Goal: Task Accomplishment & Management: Use online tool/utility

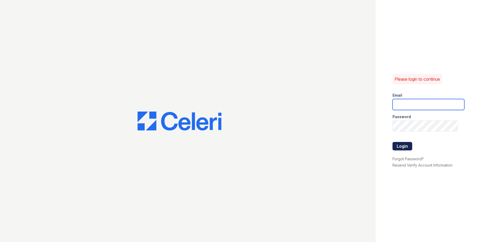
type input "[EMAIL_ADDRESS][DOMAIN_NAME]"
click at [403, 145] on button "Login" at bounding box center [403, 146] width 20 height 8
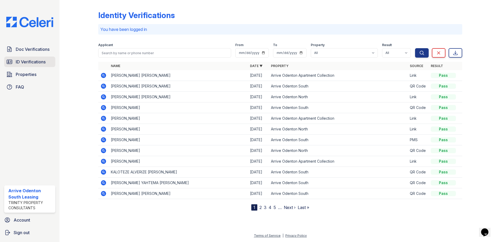
click at [19, 60] on span "ID Verifications" at bounding box center [31, 62] width 30 height 6
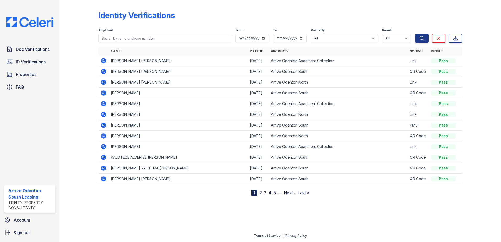
click at [88, 192] on div at bounding box center [83, 99] width 30 height 194
